Goal: Task Accomplishment & Management: Complete application form

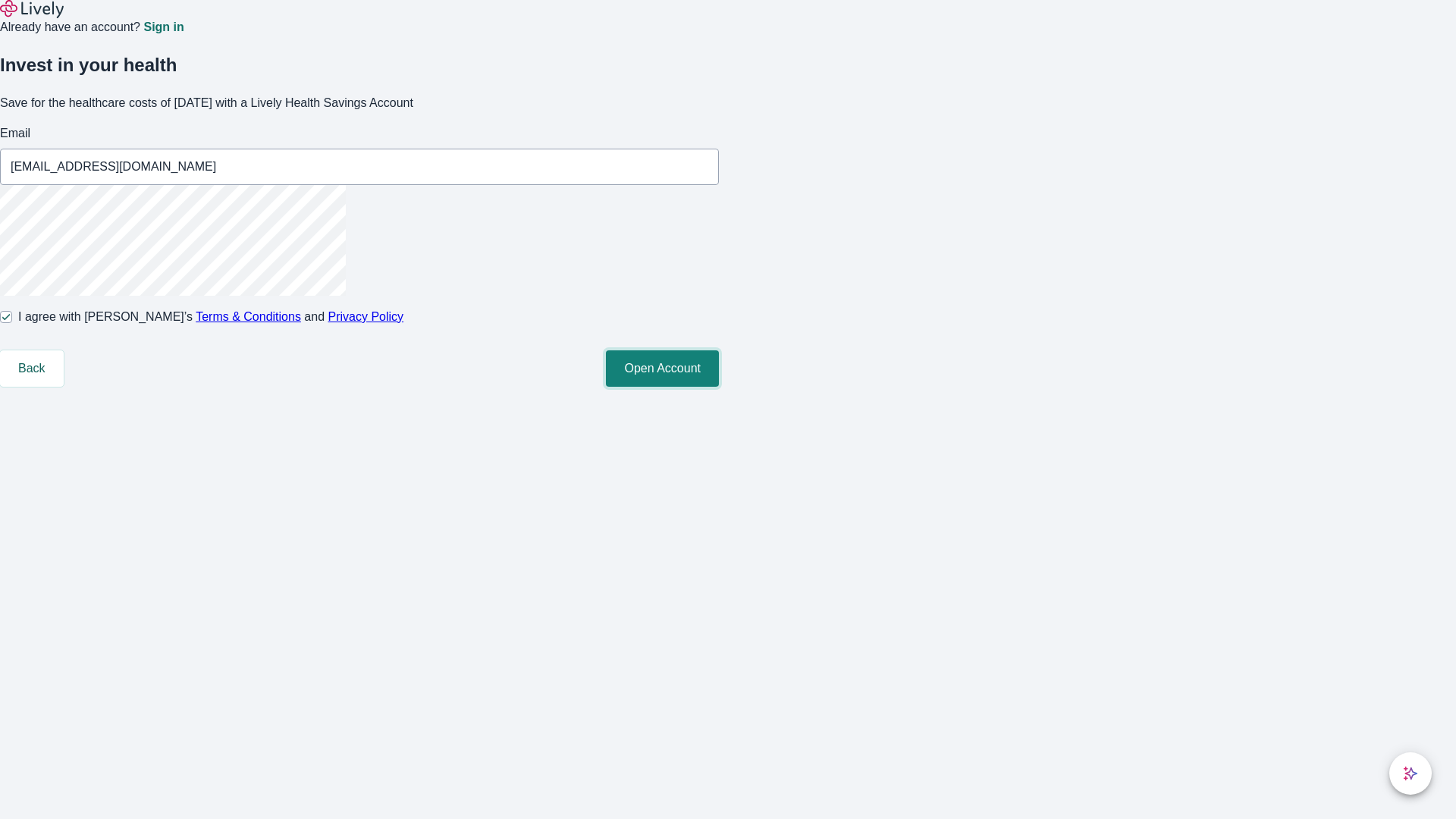
click at [719, 387] on button "Open Account" at bounding box center [663, 369] width 113 height 36
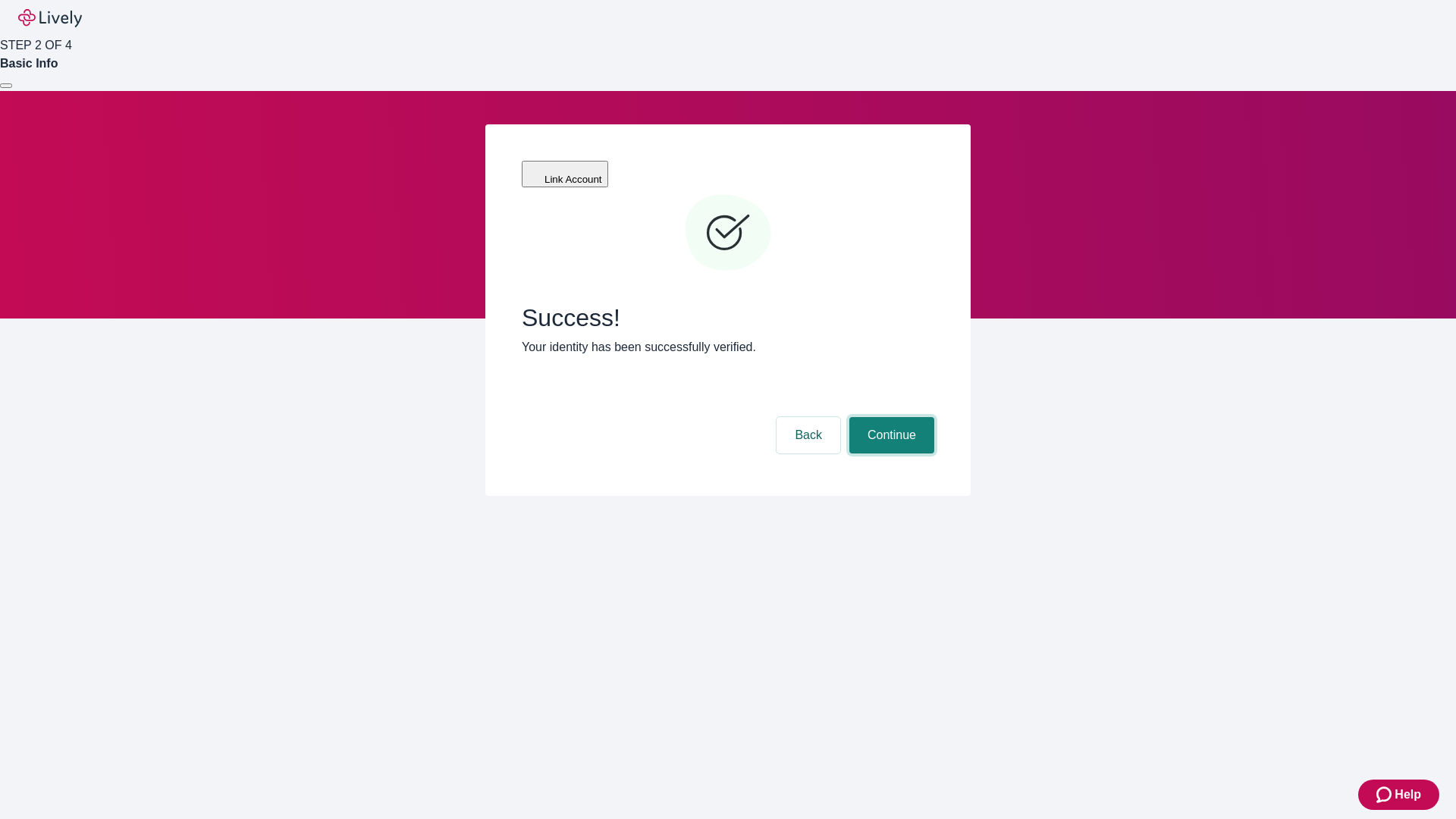
click at [890, 417] on button "Continue" at bounding box center [892, 435] width 85 height 36
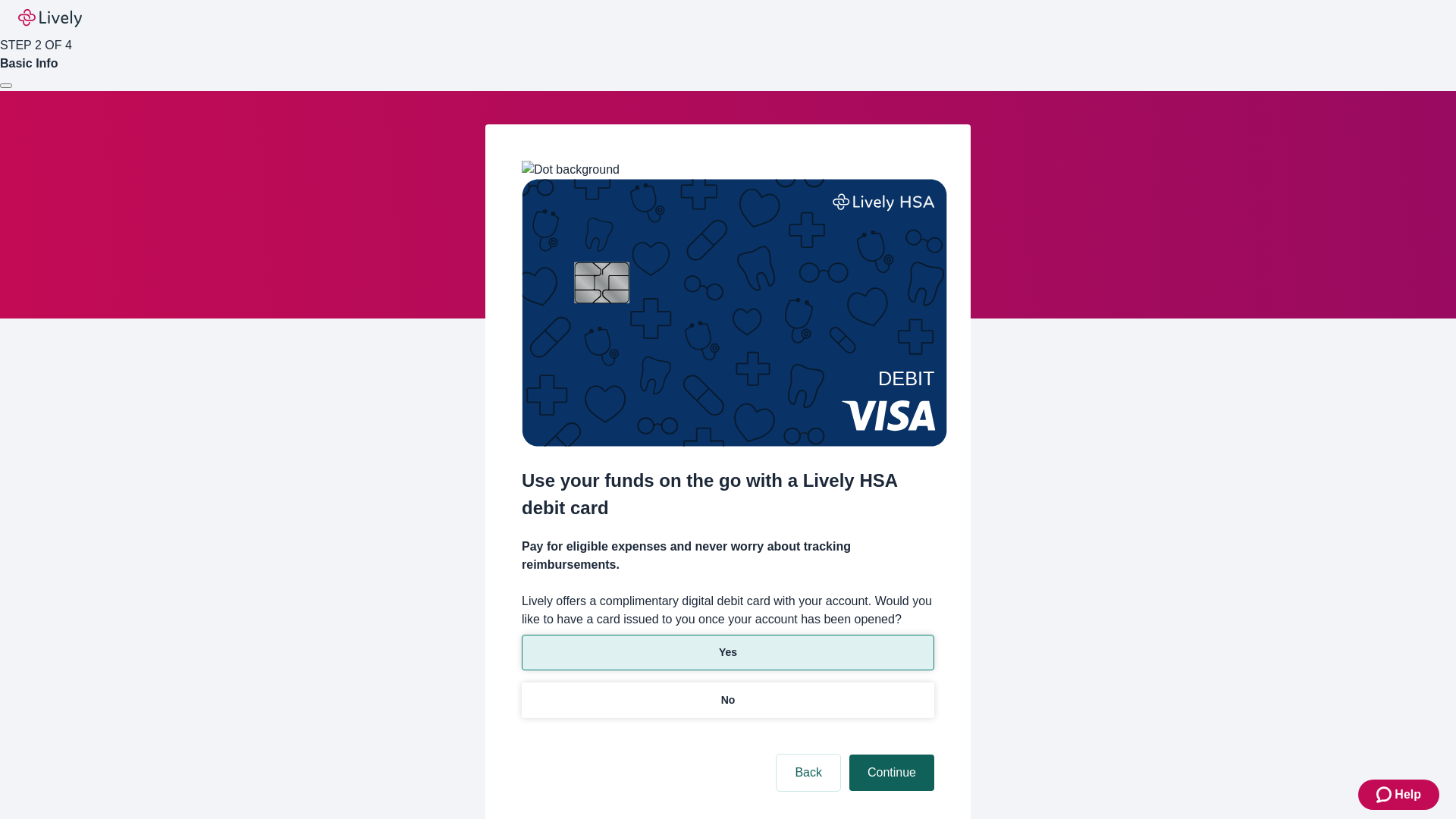
click at [728, 645] on p "Yes" at bounding box center [728, 652] width 18 height 16
click at [890, 754] on button "Continue" at bounding box center [892, 772] width 85 height 36
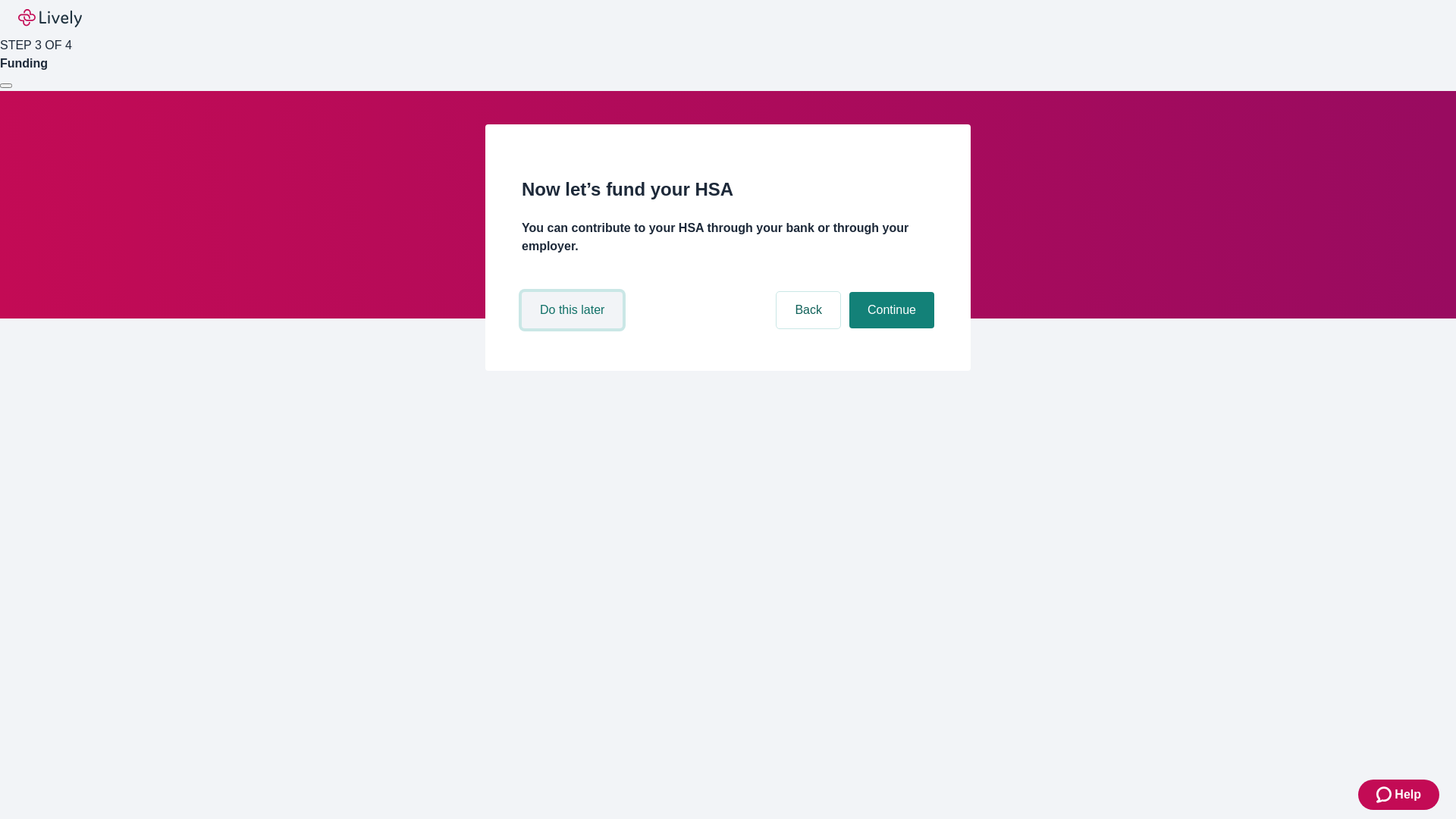
click at [574, 328] on button "Do this later" at bounding box center [572, 310] width 101 height 36
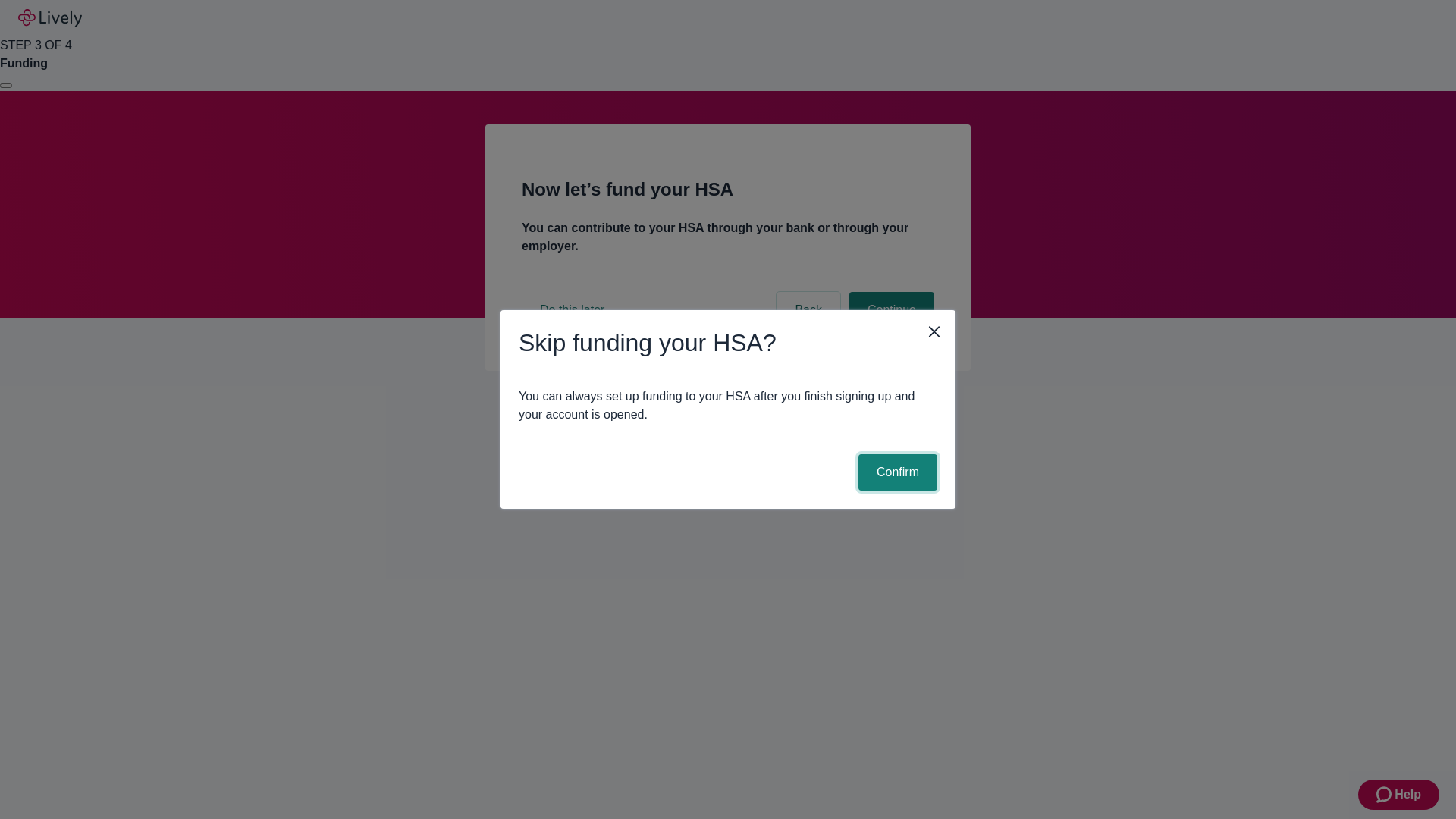
click at [896, 473] on button "Confirm" at bounding box center [898, 472] width 79 height 36
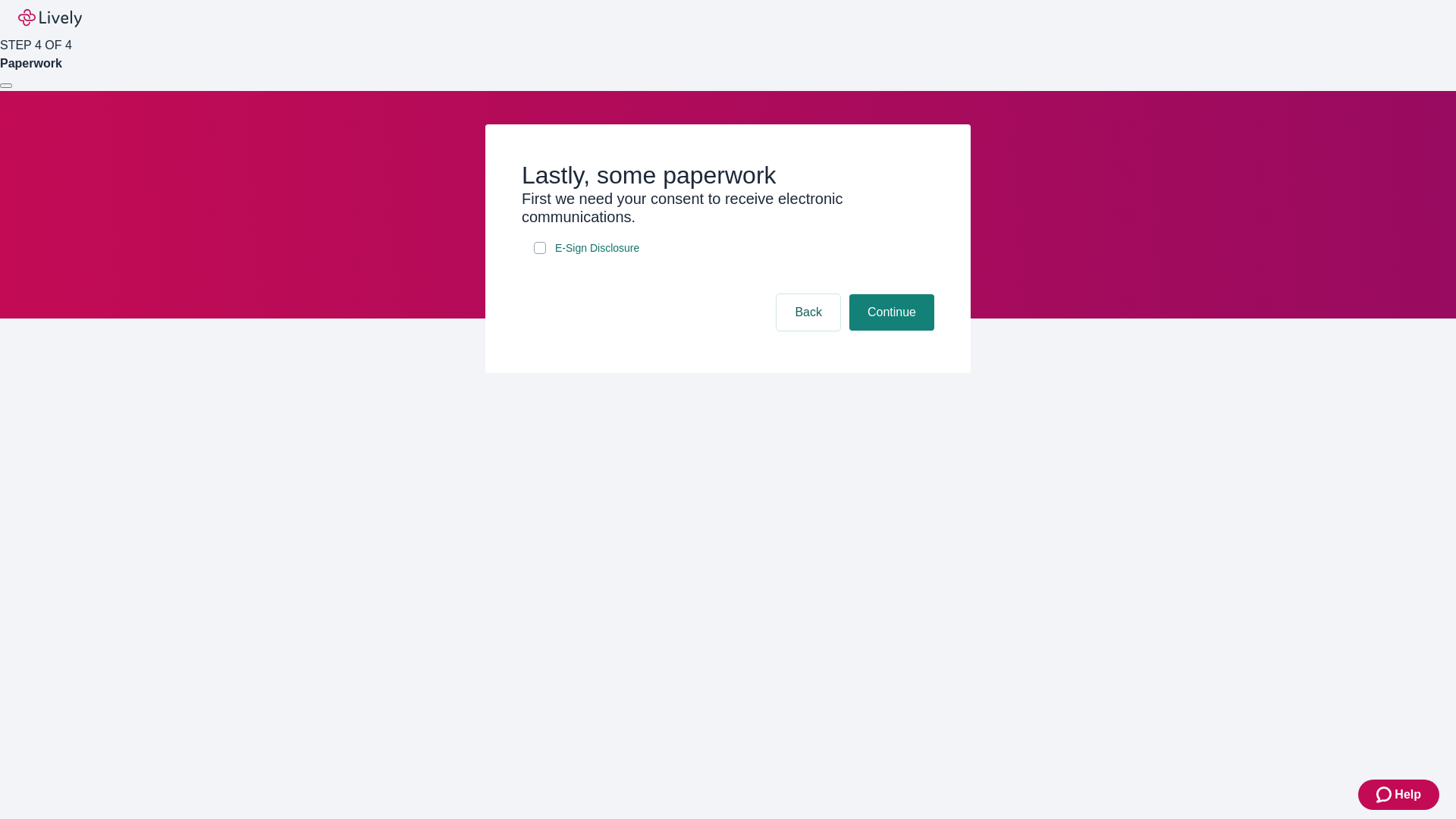
click at [540, 254] on input "E-Sign Disclosure" at bounding box center [540, 247] width 12 height 12
checkbox input "true"
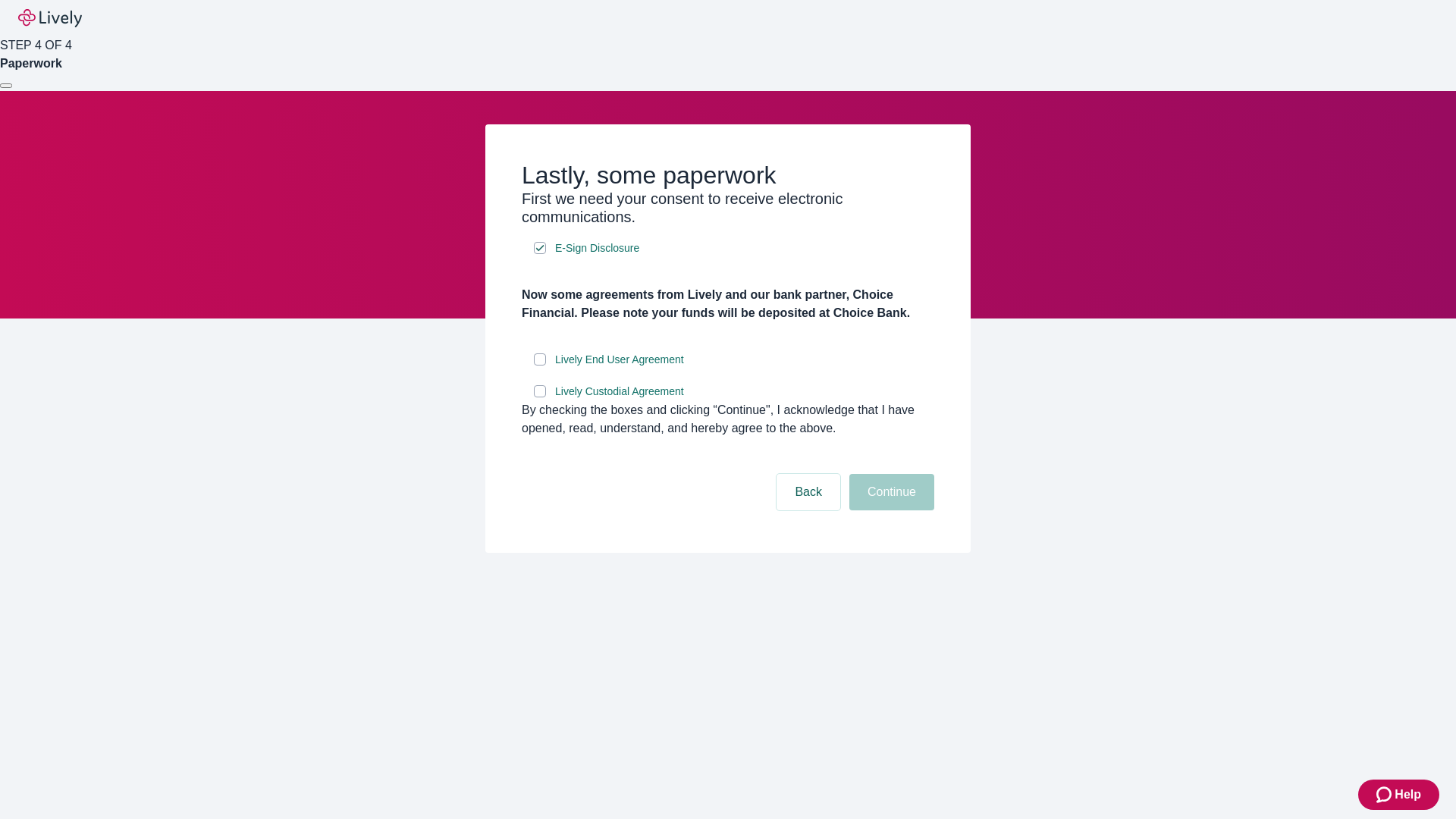
click at [540, 365] on input "Lively End User Agreement" at bounding box center [540, 359] width 12 height 12
checkbox input "true"
click at [540, 397] on input "Lively Custodial Agreement" at bounding box center [540, 391] width 12 height 12
checkbox input "true"
click at [890, 510] on button "Continue" at bounding box center [892, 491] width 85 height 36
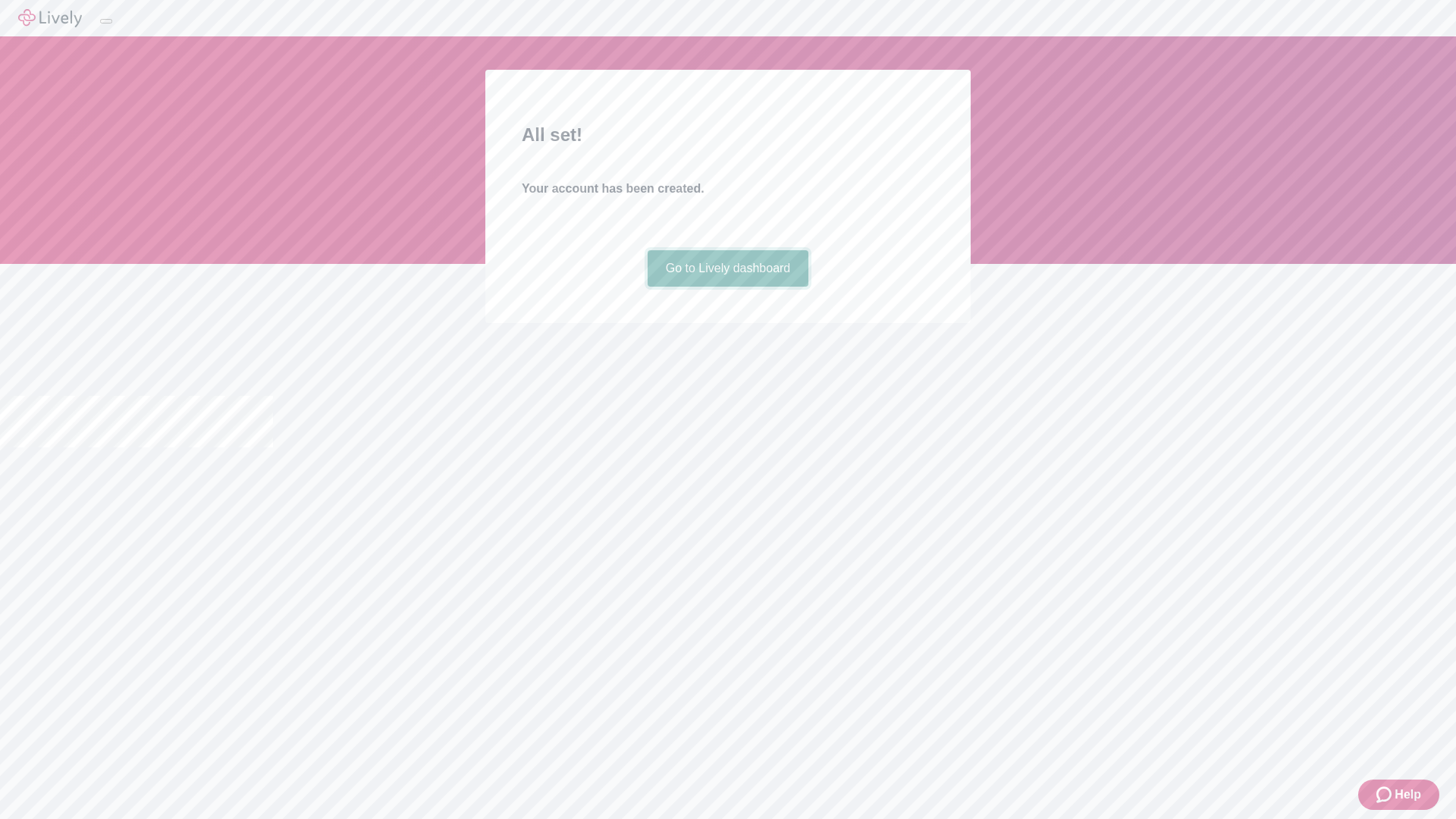
click at [728, 287] on link "Go to Lively dashboard" at bounding box center [728, 268] width 161 height 36
